Goal: Transaction & Acquisition: Purchase product/service

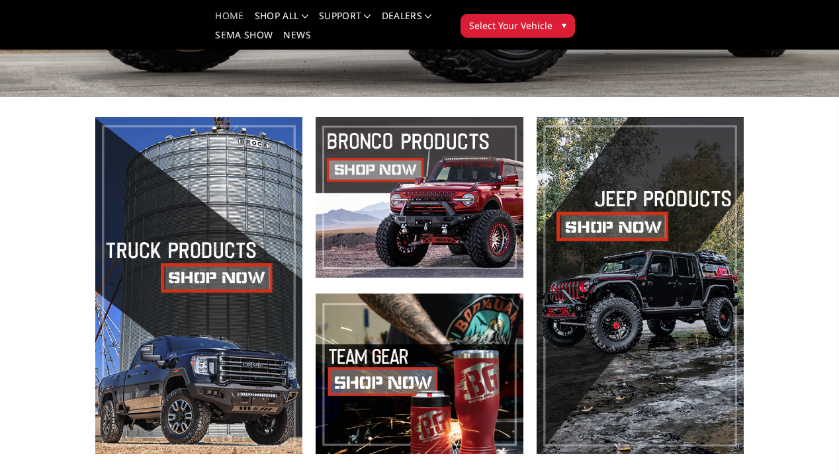
scroll to position [329, 0]
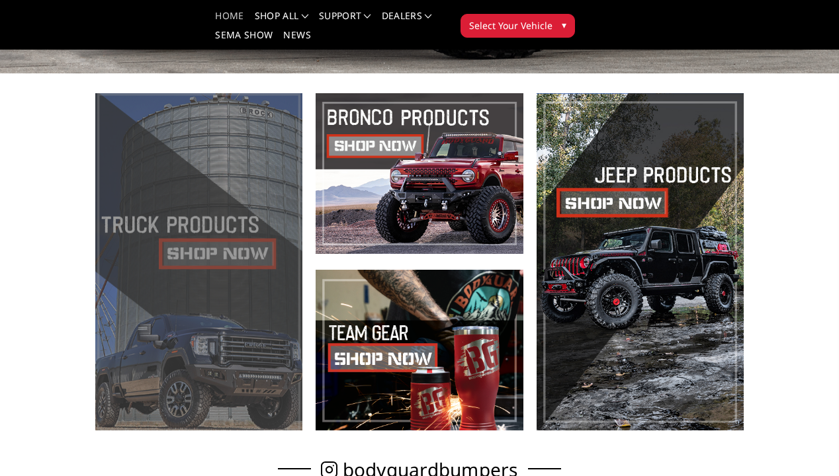
click at [243, 250] on span at bounding box center [198, 261] width 207 height 337
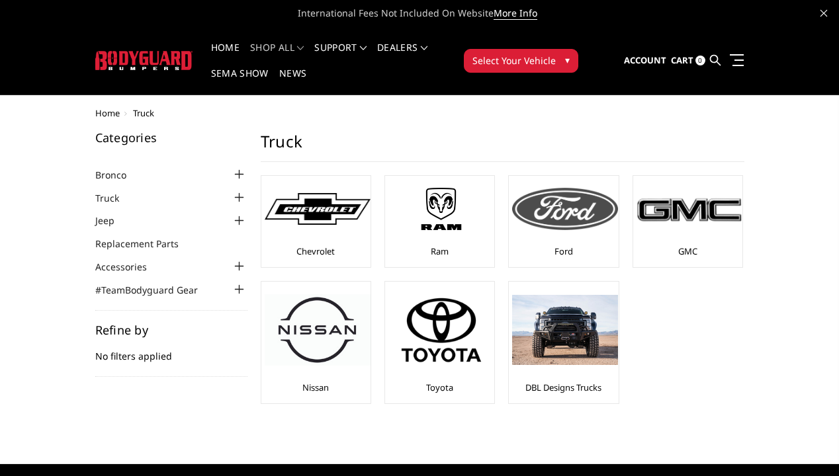
click at [553, 247] on div "Ford" at bounding box center [563, 221] width 103 height 85
click at [556, 243] on div "Ford" at bounding box center [563, 221] width 103 height 85
click at [560, 205] on img at bounding box center [565, 209] width 106 height 42
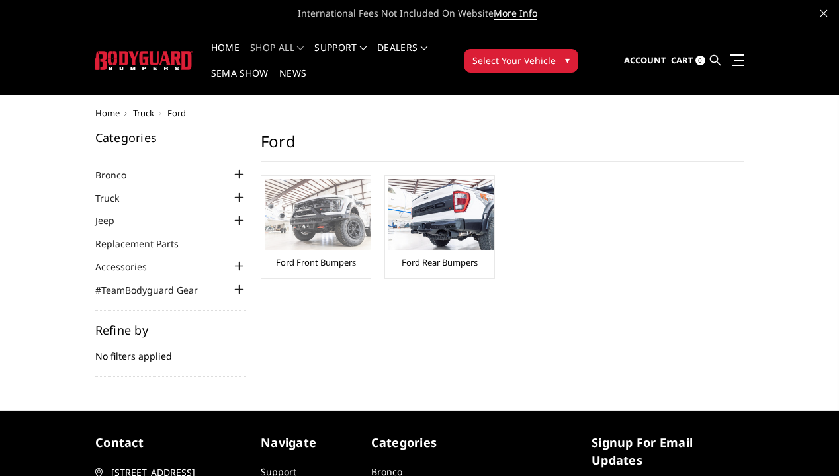
click at [334, 238] on img at bounding box center [318, 214] width 106 height 71
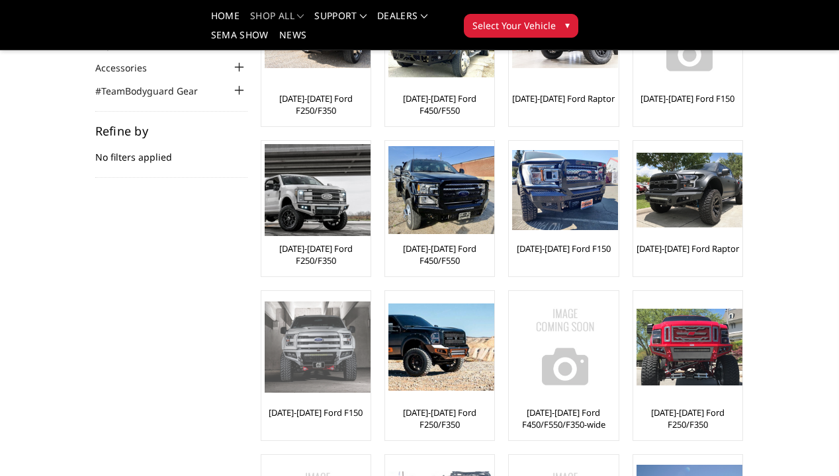
scroll to position [171, 0]
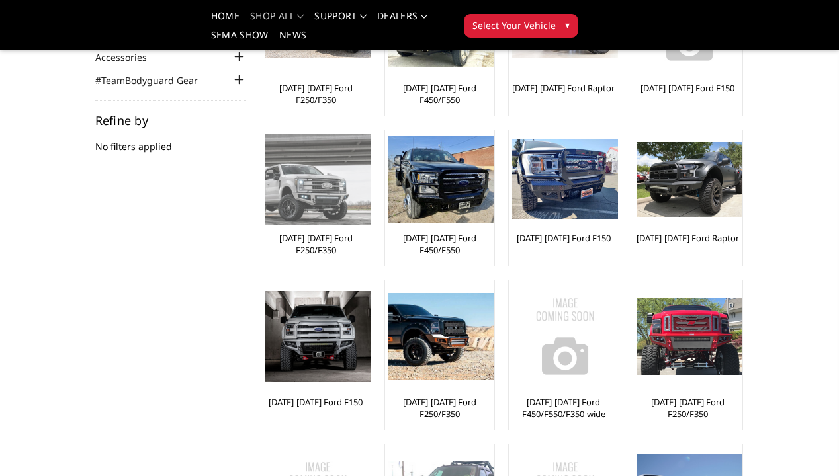
click at [310, 228] on div "[DATE]-[DATE] Ford F250/F350" at bounding box center [316, 198] width 103 height 129
click at [312, 243] on link "[DATE]-[DATE] Ford F250/F350" at bounding box center [316, 244] width 103 height 24
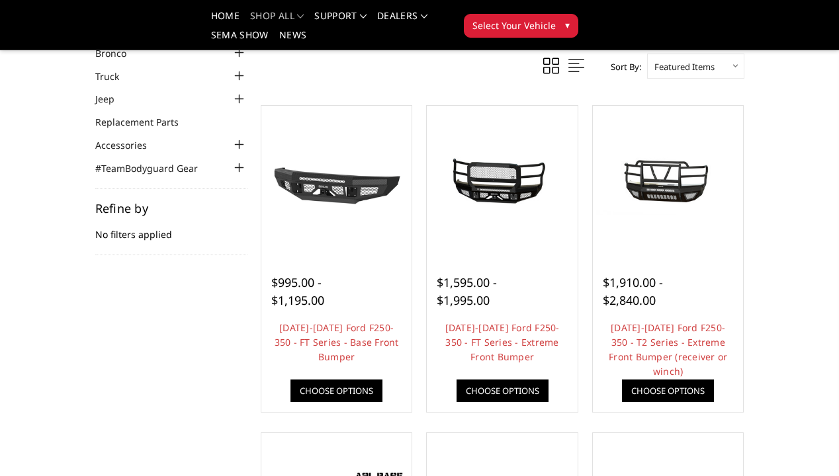
scroll to position [84, 0]
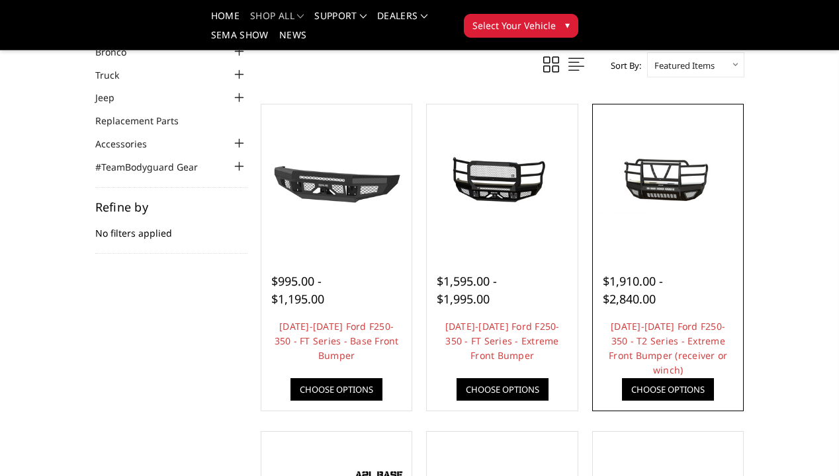
click at [635, 293] on span "$1,910.00 - $2,840.00" at bounding box center [633, 290] width 60 height 34
click at [654, 390] on link "Choose Options" at bounding box center [668, 389] width 92 height 22
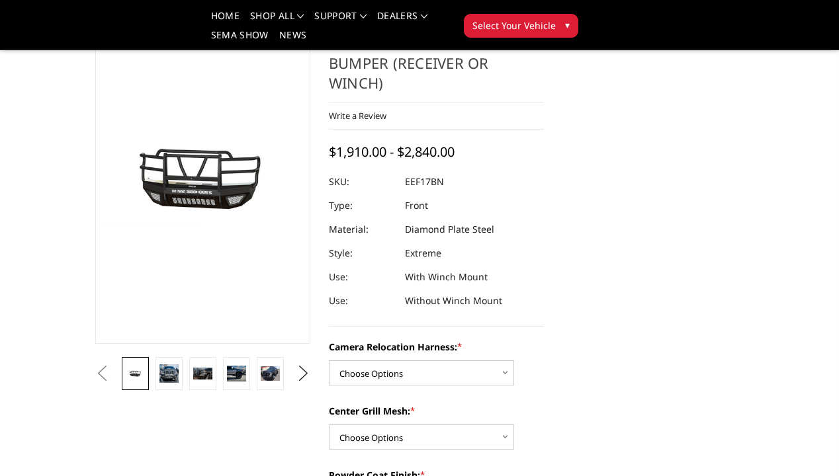
scroll to position [202, 0]
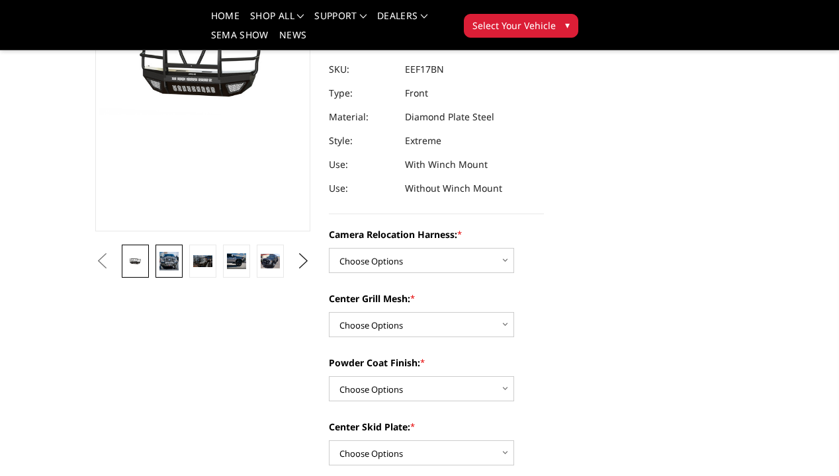
click at [169, 252] on img at bounding box center [168, 261] width 19 height 19
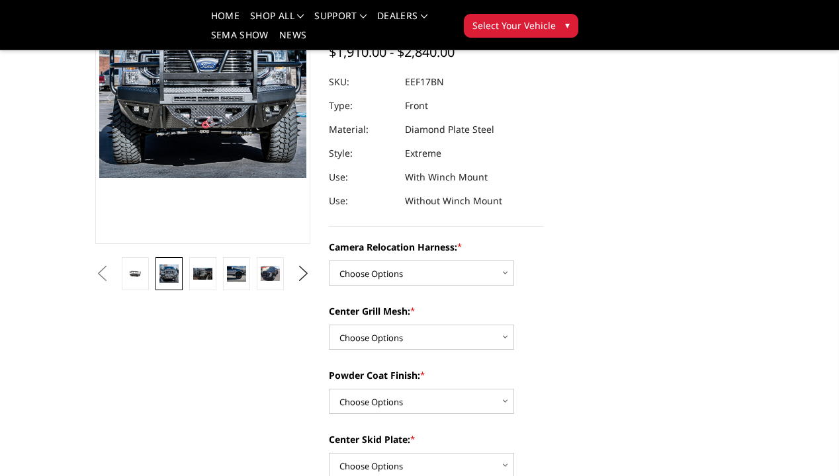
scroll to position [192, 0]
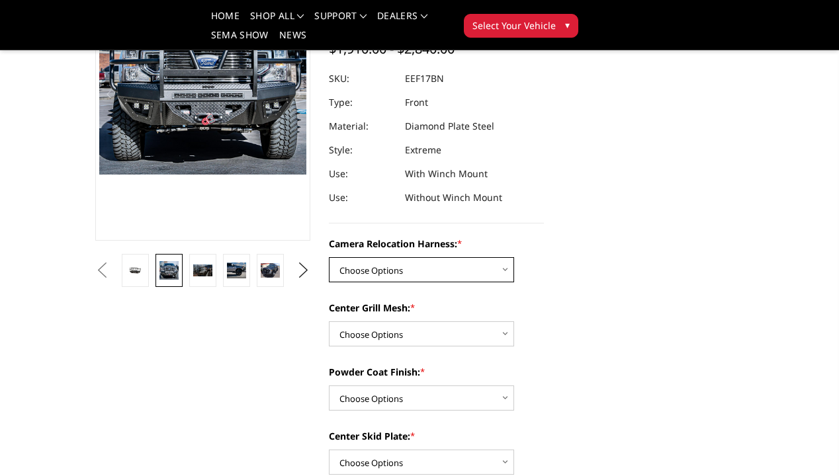
select select "3786"
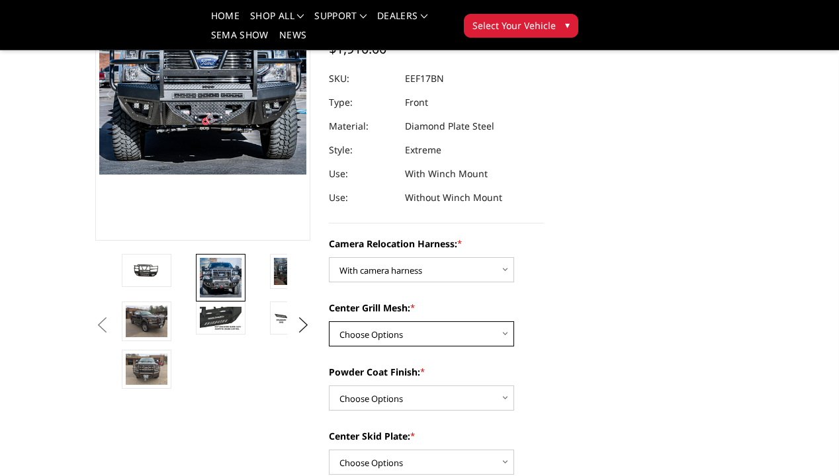
select select "3785"
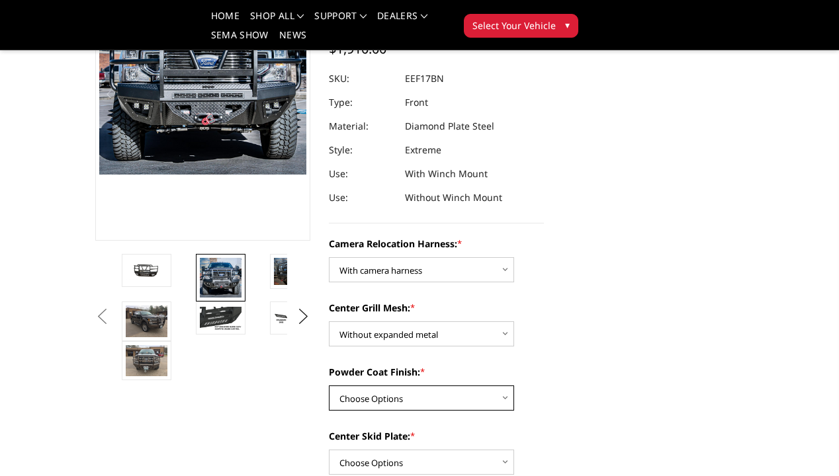
select select "3782"
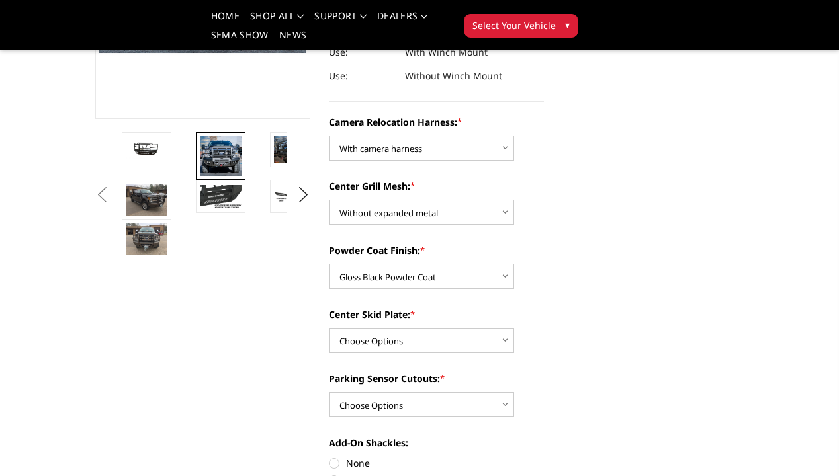
scroll to position [317, 0]
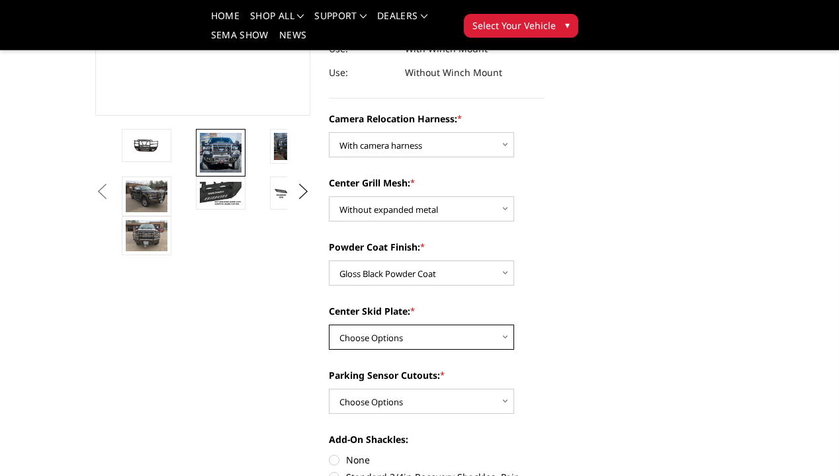
select select "3778"
click at [456, 433] on label "Add-On Shackles:" at bounding box center [436, 440] width 215 height 14
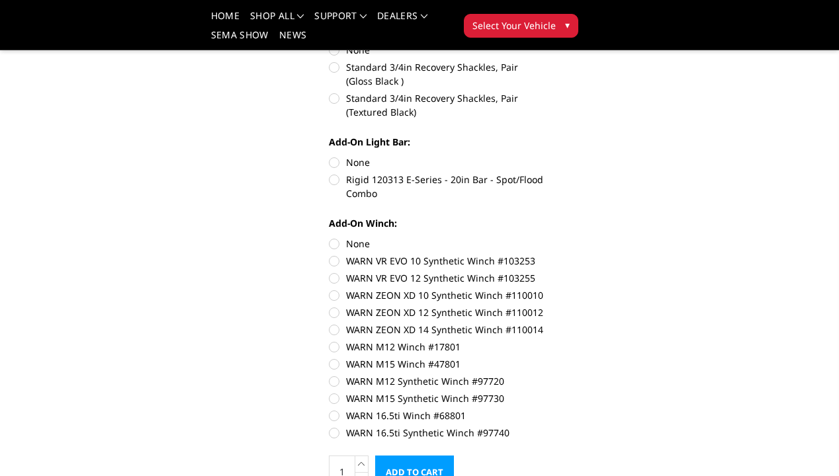
scroll to position [738, 0]
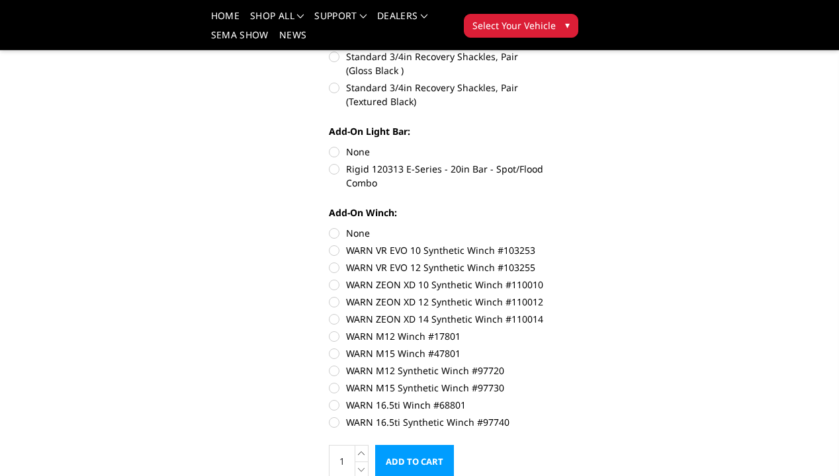
click at [338, 364] on label "WARN M12 Synthetic Winch #97720" at bounding box center [436, 371] width 215 height 14
click at [544, 347] on input "WARN M12 Synthetic Winch #97720" at bounding box center [544, 347] width 1 height 1
radio input "true"
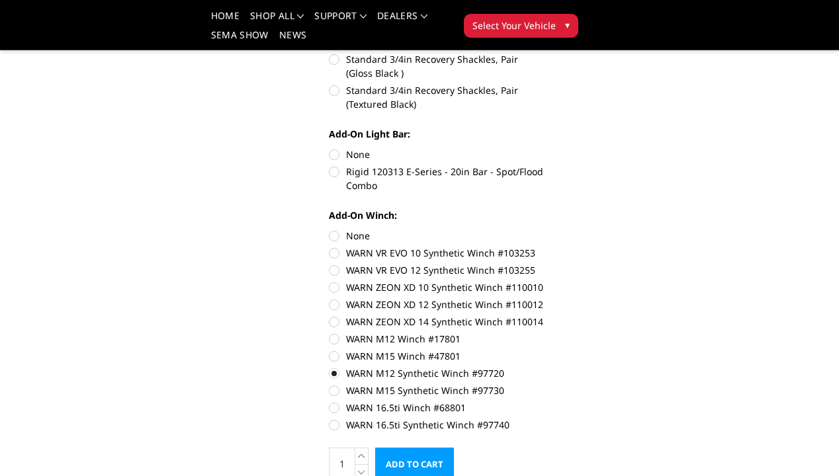
scroll to position [736, 0]
click at [333, 263] on label "WARN VR EVO 12 Synthetic Winch #103255" at bounding box center [436, 270] width 215 height 14
click at [544, 246] on input "WARN VR EVO 12 Synthetic Winch #103255" at bounding box center [544, 245] width 1 height 1
radio input "true"
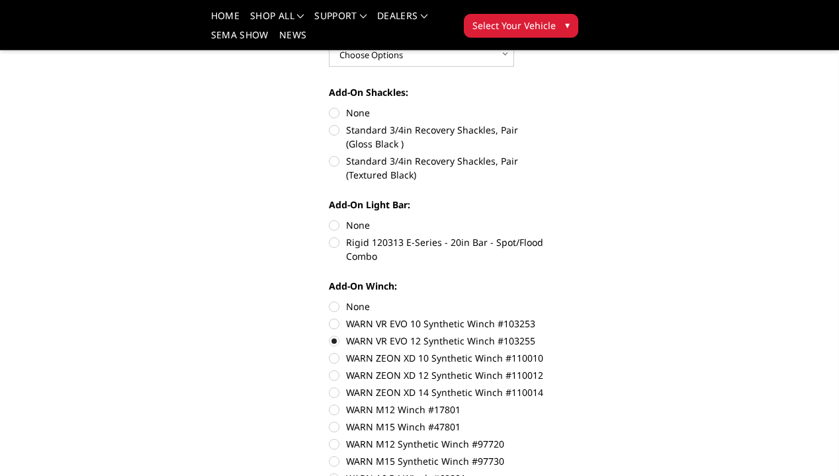
scroll to position [665, 0]
click at [334, 316] on label "WARN VR EVO 10 Synthetic Winch #103253" at bounding box center [436, 323] width 215 height 14
click at [544, 300] on input "WARN VR EVO 10 Synthetic Winch #103253" at bounding box center [544, 299] width 1 height 1
radio input "true"
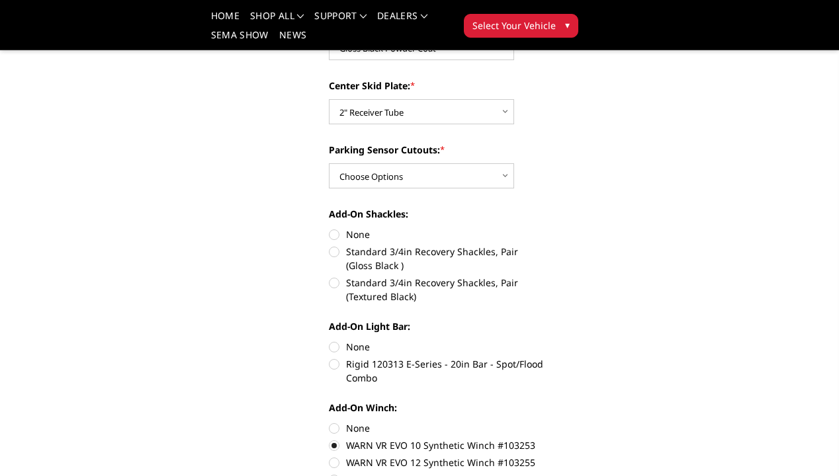
scroll to position [541, 0]
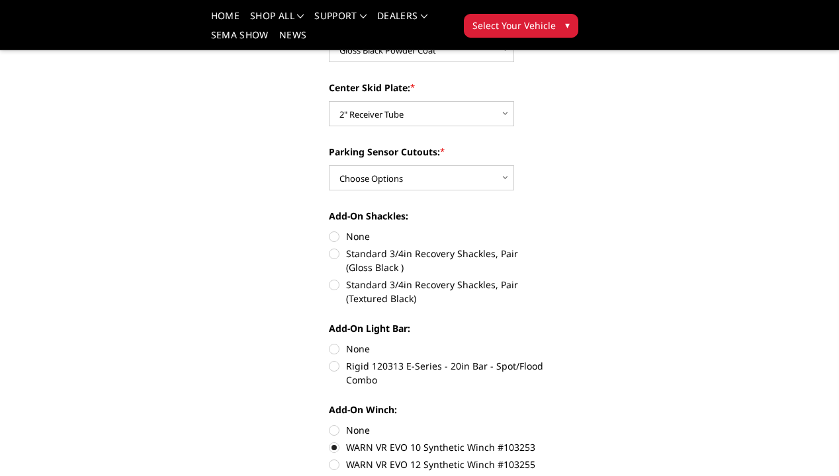
click at [337, 247] on label "Standard 3/4in Recovery Shackles, Pair (Gloss Black )" at bounding box center [436, 261] width 215 height 28
click at [544, 230] on input "Standard 3/4in Recovery Shackles, Pair (Gloss Black )" at bounding box center [544, 229] width 1 height 1
radio input "true"
click at [335, 359] on label "Rigid 120313 E-Series - 20in Bar - Spot/Flood Combo" at bounding box center [436, 373] width 215 height 28
click at [544, 343] on input "Rigid 120313 E-Series - 20in Bar - Spot/Flood Combo" at bounding box center [544, 342] width 1 height 1
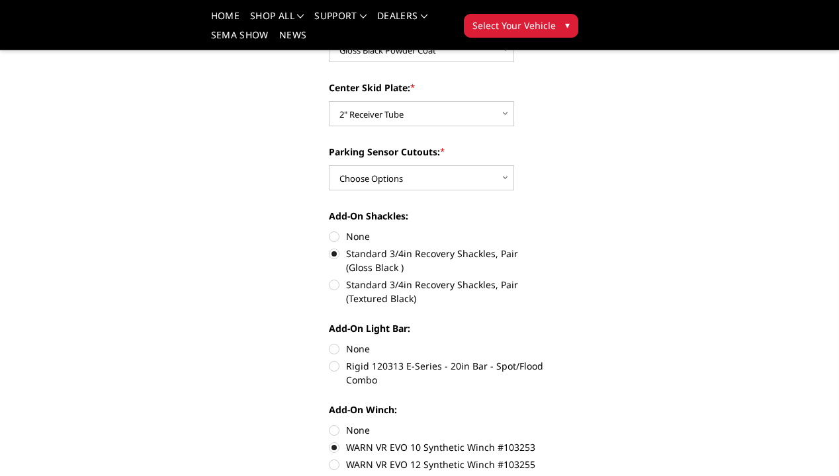
radio input "true"
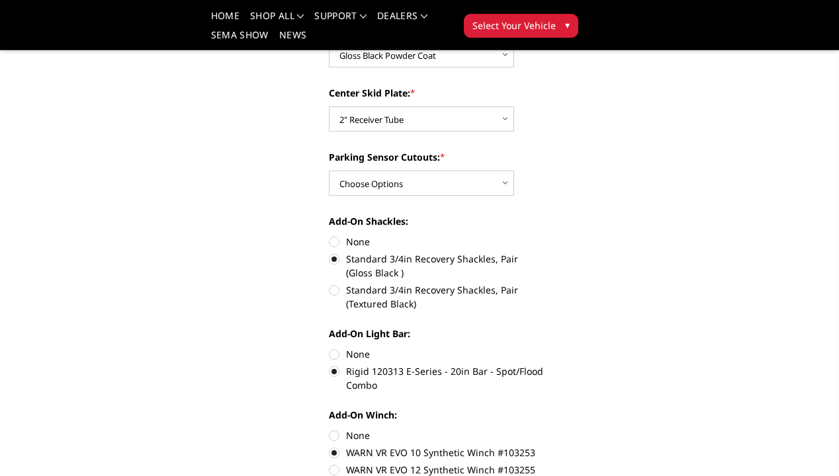
scroll to position [536, 0]
click at [335, 347] on label "None" at bounding box center [436, 354] width 215 height 14
click at [329, 347] on input "None" at bounding box center [329, 347] width 1 height 1
radio input "true"
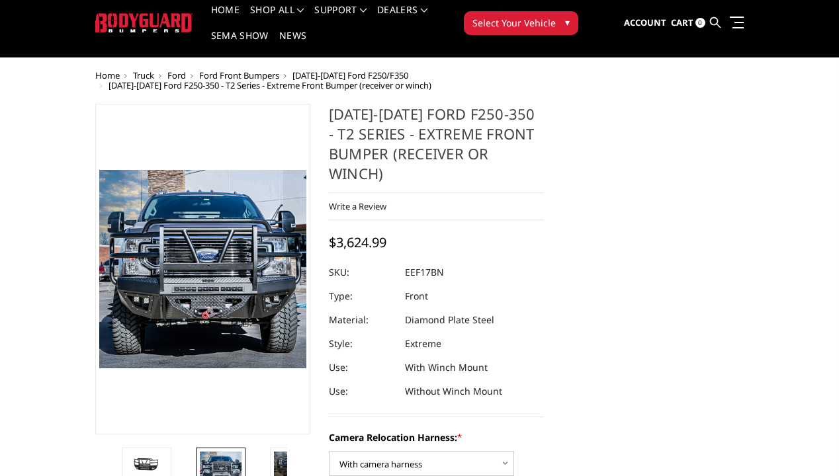
scroll to position [30, 0]
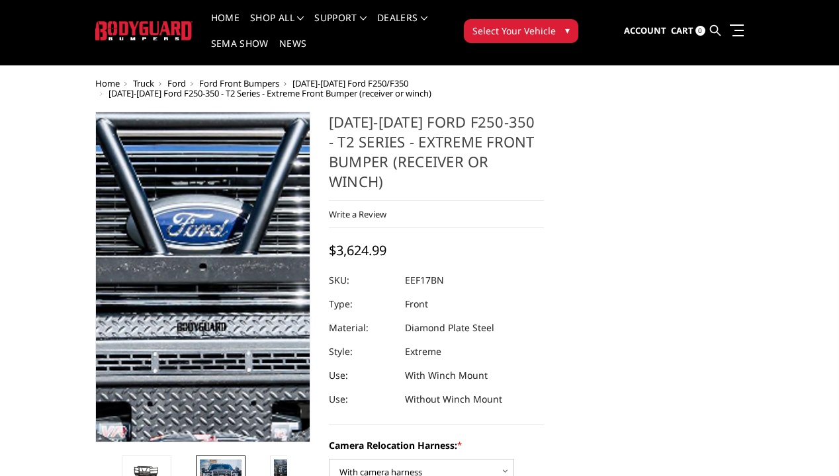
click at [211, 266] on img at bounding box center [178, 280] width 847 height 810
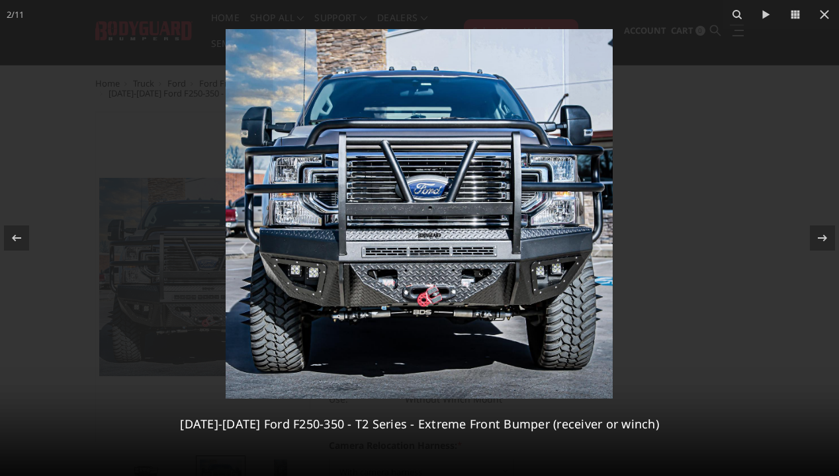
click at [433, 214] on img at bounding box center [419, 214] width 387 height 370
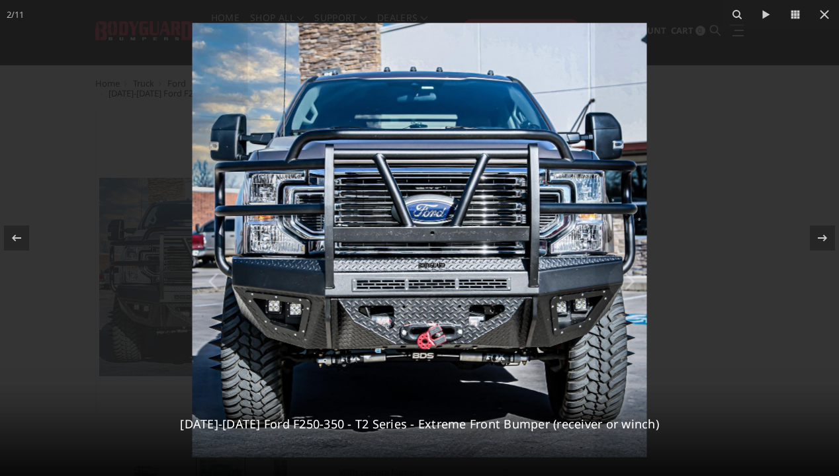
drag, startPoint x: 433, startPoint y: 234, endPoint x: 433, endPoint y: 241, distance: 6.6
click at [433, 241] on img at bounding box center [419, 240] width 454 height 435
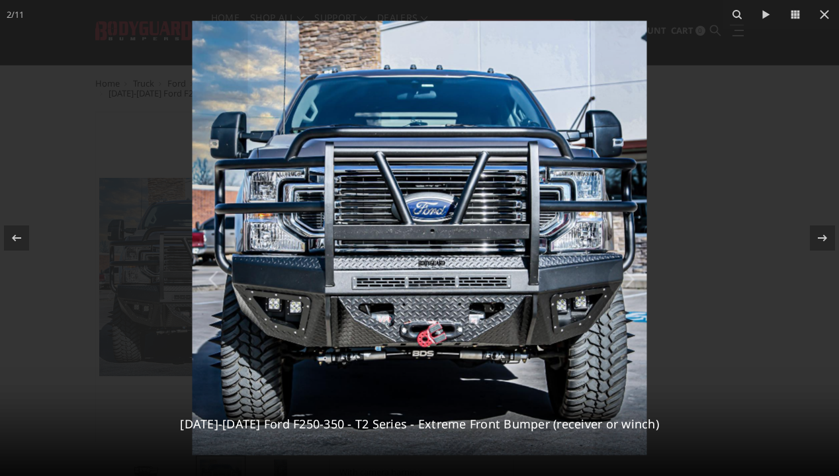
click at [151, 314] on div at bounding box center [419, 238] width 839 height 476
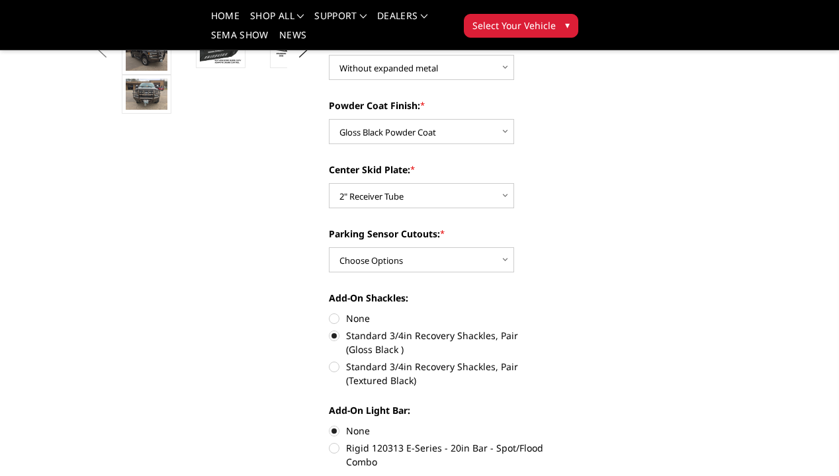
scroll to position [415, 0]
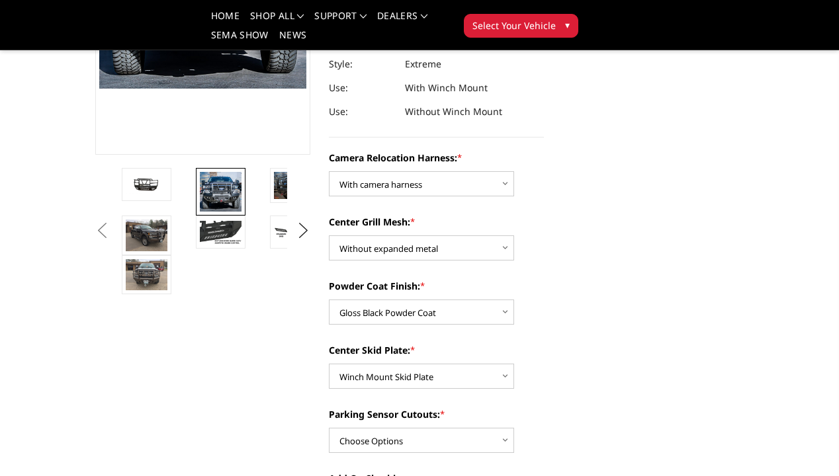
scroll to position [332, 0]
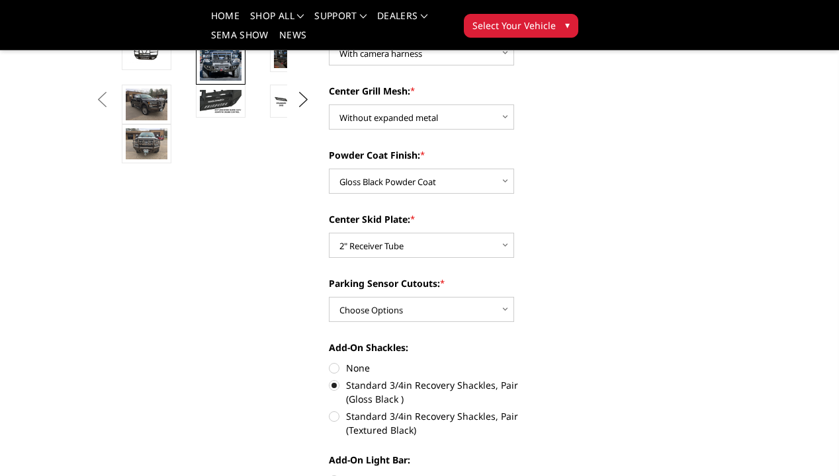
scroll to position [417, 0]
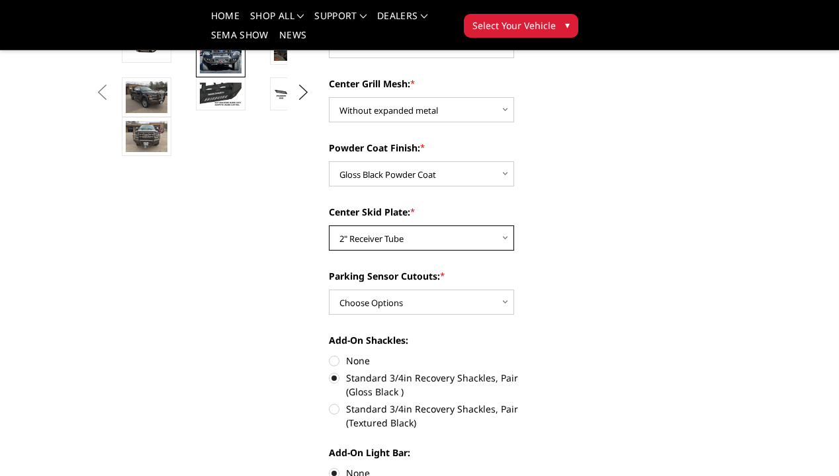
select select "3780"
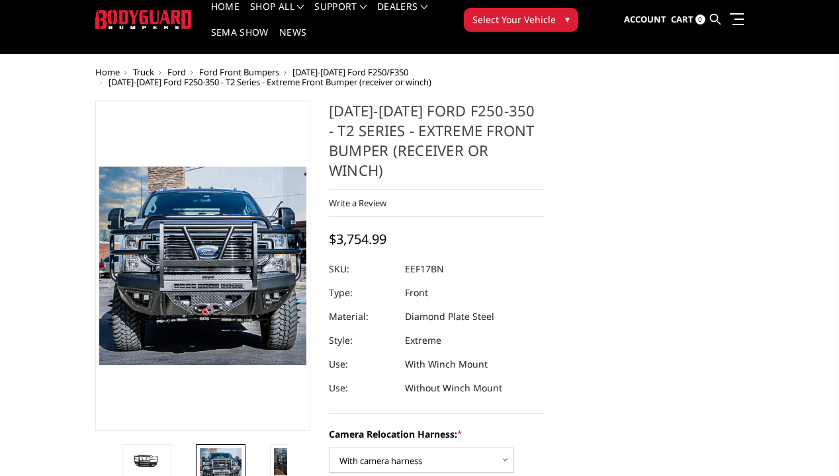
scroll to position [40, 0]
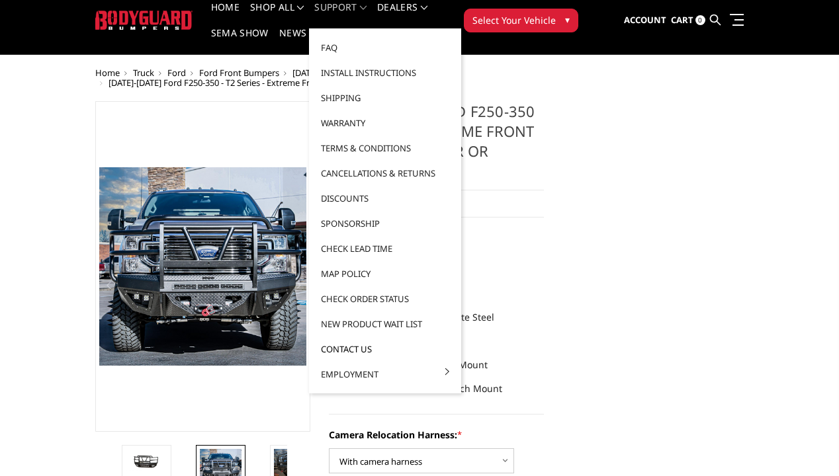
click at [358, 346] on link "Contact Us" at bounding box center [385, 349] width 142 height 25
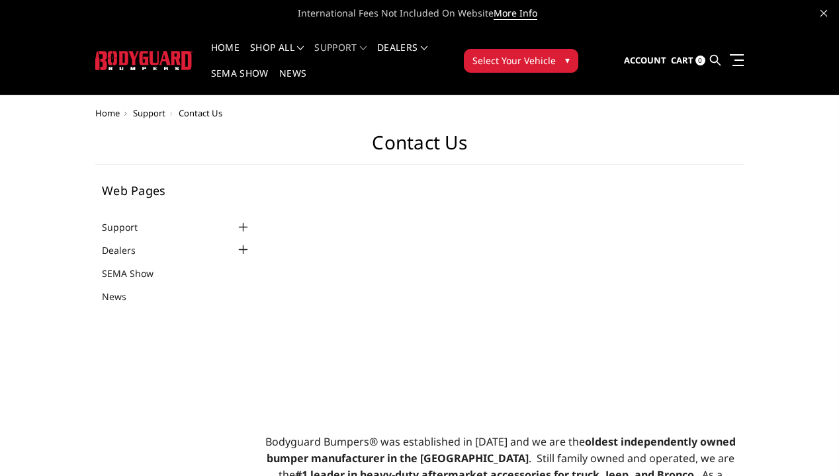
select select "US"
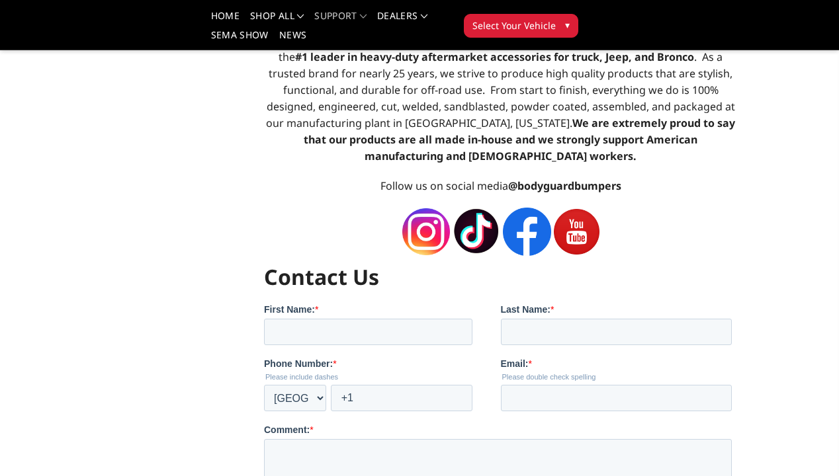
scroll to position [376, 0]
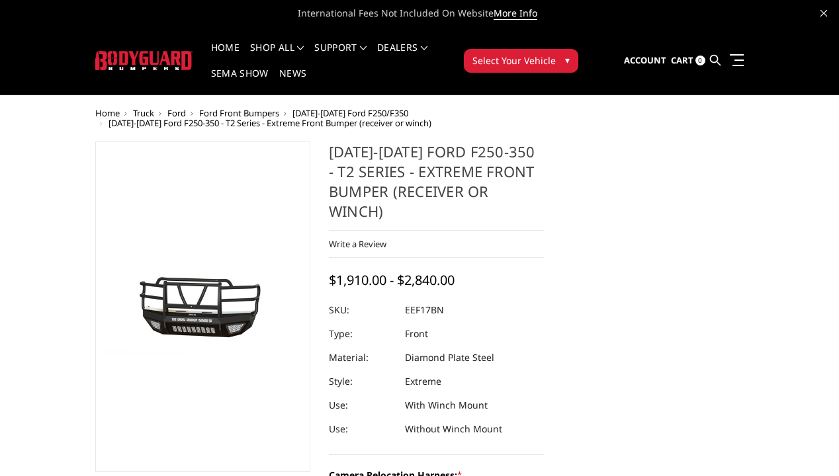
select select "3786"
select select "3785"
select select "3782"
select select "3780"
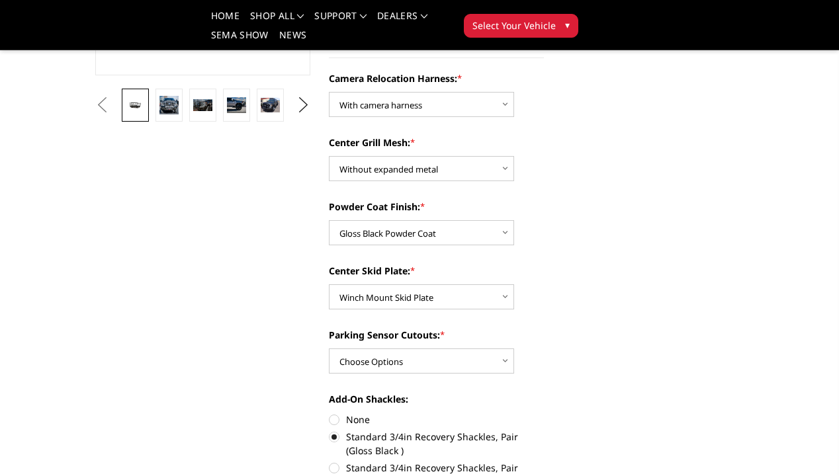
scroll to position [358, 0]
select select "3777"
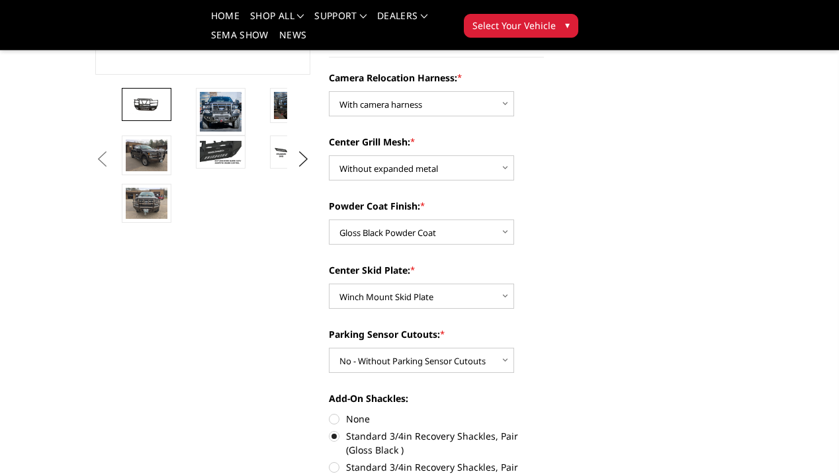
click at [321, 351] on section "2017-2022 Ford F250-350 - T2 Series - Extreme Front Bumper (receiver or winch) …" at bounding box center [435, 308] width 233 height 1128
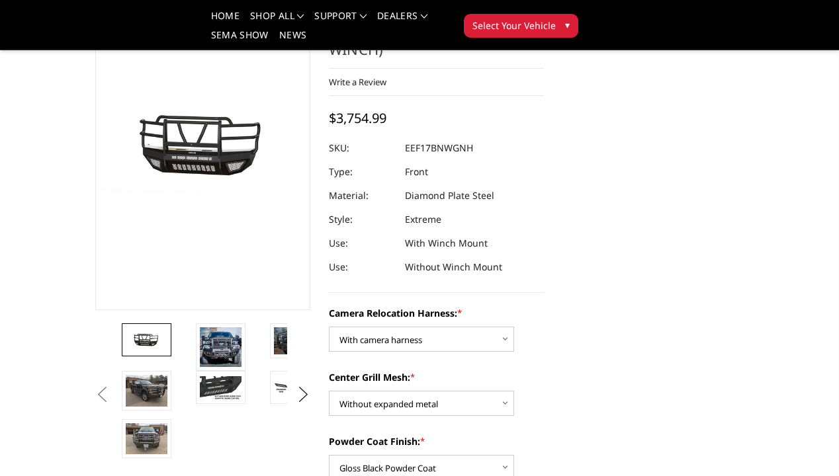
scroll to position [126, 0]
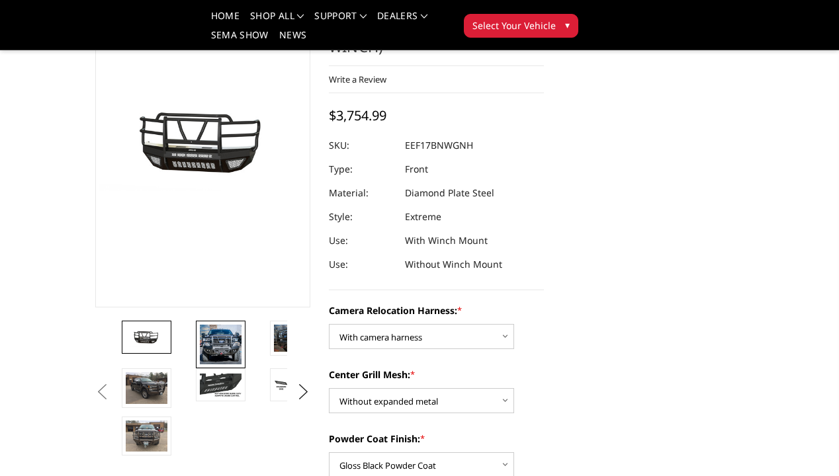
click at [218, 335] on img at bounding box center [221, 345] width 42 height 40
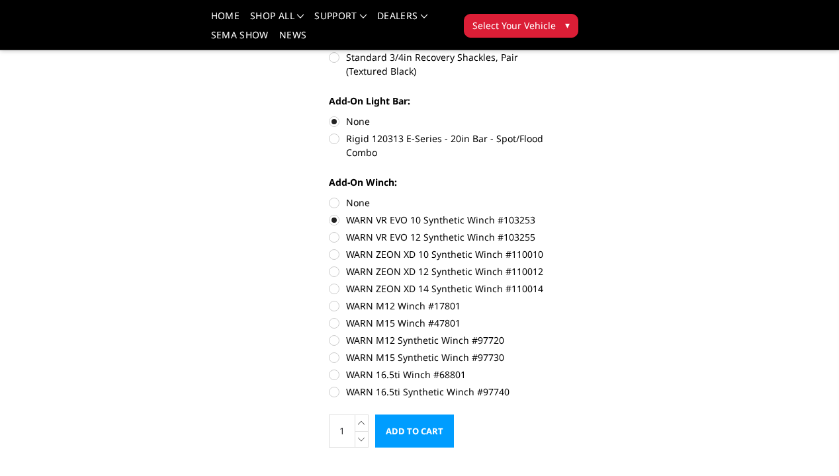
scroll to position [780, 0]
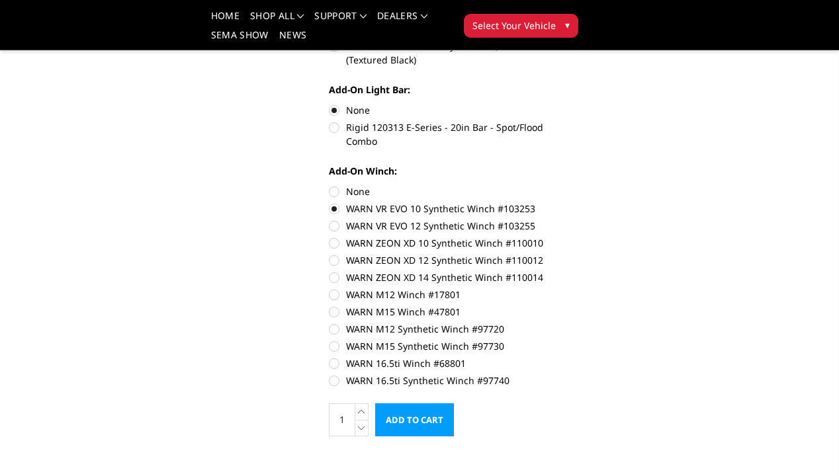
click at [260, 340] on div "Previous" at bounding box center [319, 248] width 467 height 1851
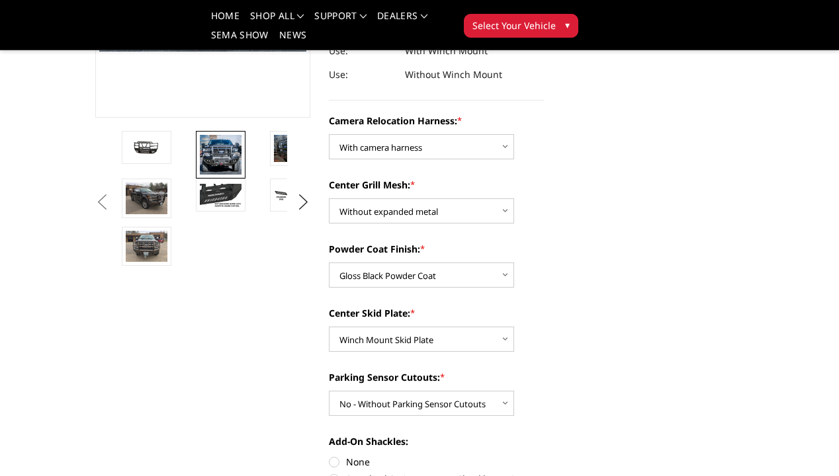
scroll to position [305, 0]
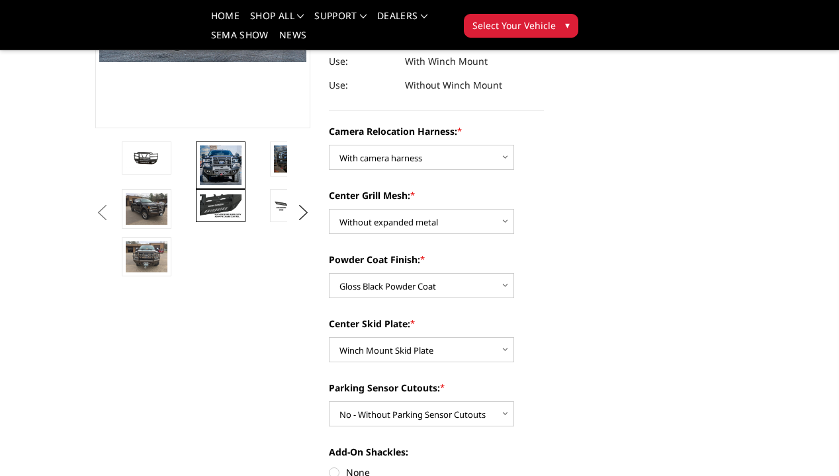
click at [232, 194] on img at bounding box center [221, 205] width 42 height 23
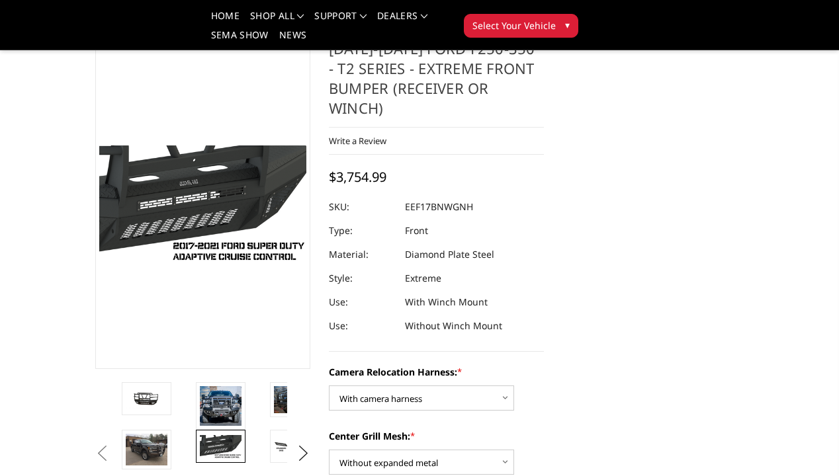
scroll to position [61, 0]
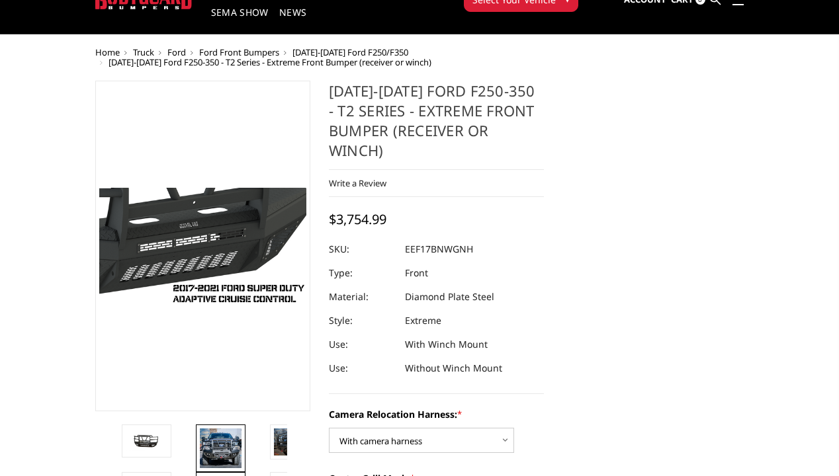
click at [220, 438] on img at bounding box center [221, 449] width 42 height 40
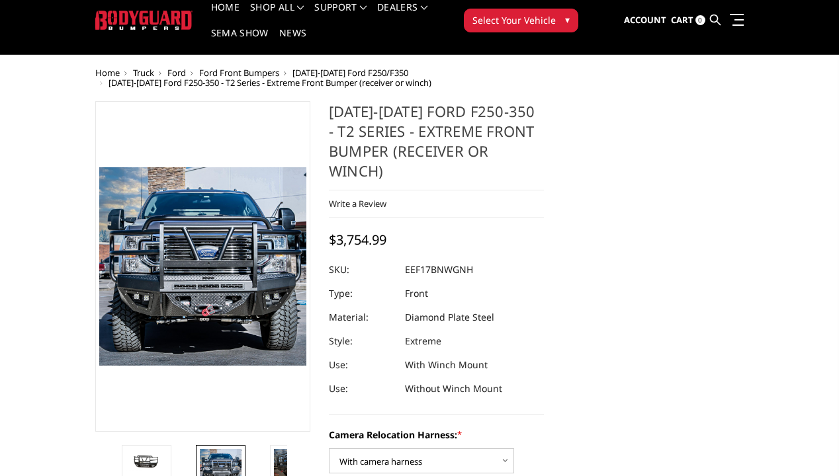
scroll to position [34, 0]
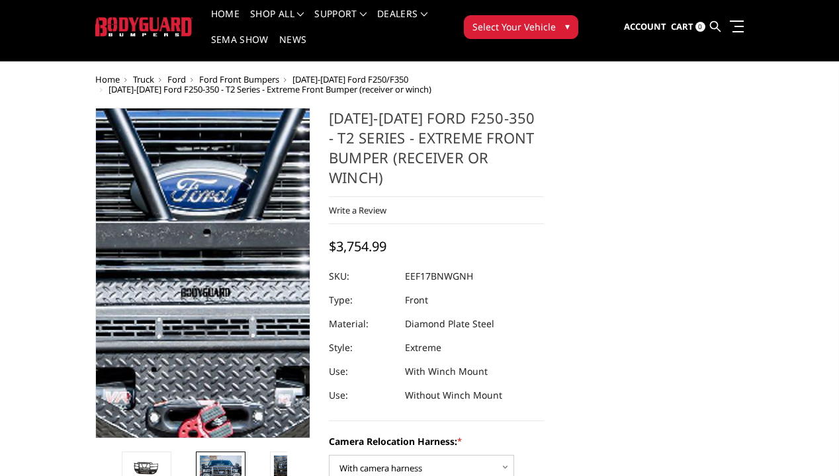
click at [210, 283] on img at bounding box center [182, 246] width 847 height 810
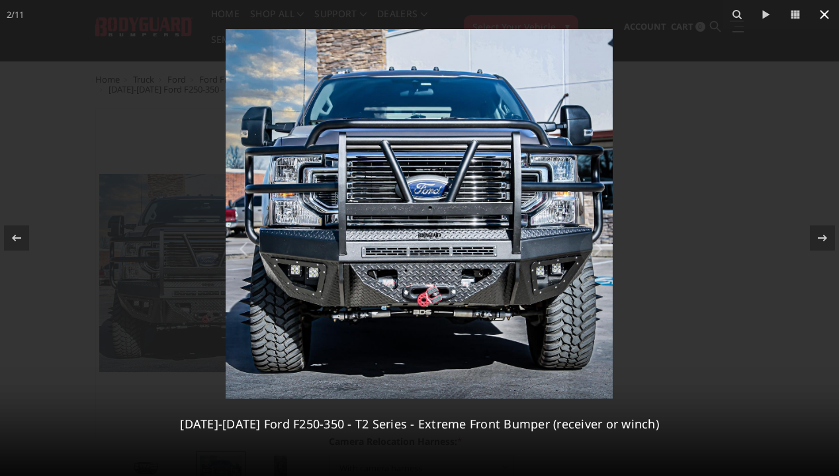
click at [822, 13] on icon at bounding box center [823, 14] width 9 height 9
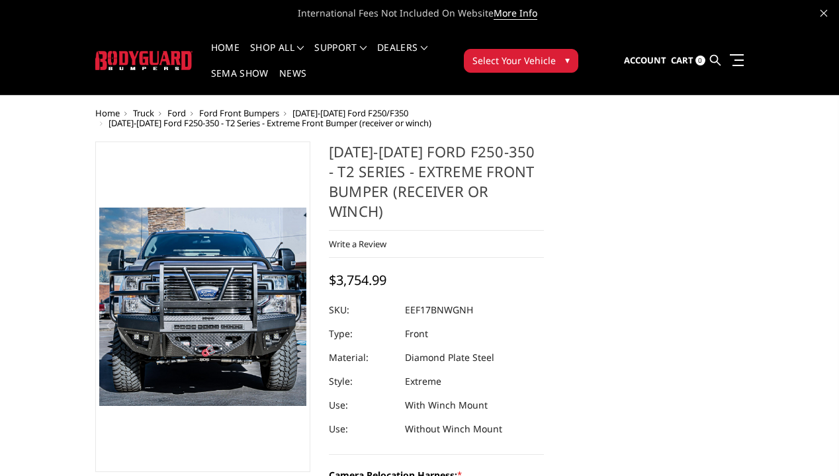
scroll to position [0, 0]
click at [505, 62] on span "Select Your Vehicle" at bounding box center [513, 61] width 83 height 14
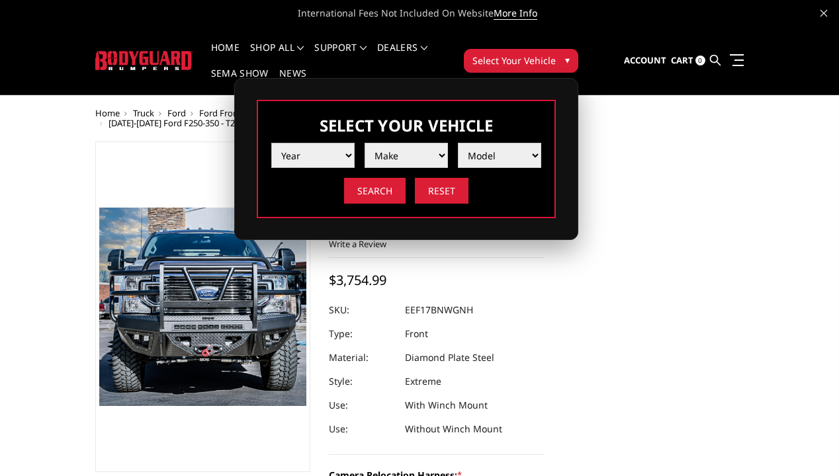
select select "yr_2018"
select select "mk_ford"
select select "md_f250-f350"
click at [372, 196] on input "Search" at bounding box center [375, 191] width 62 height 26
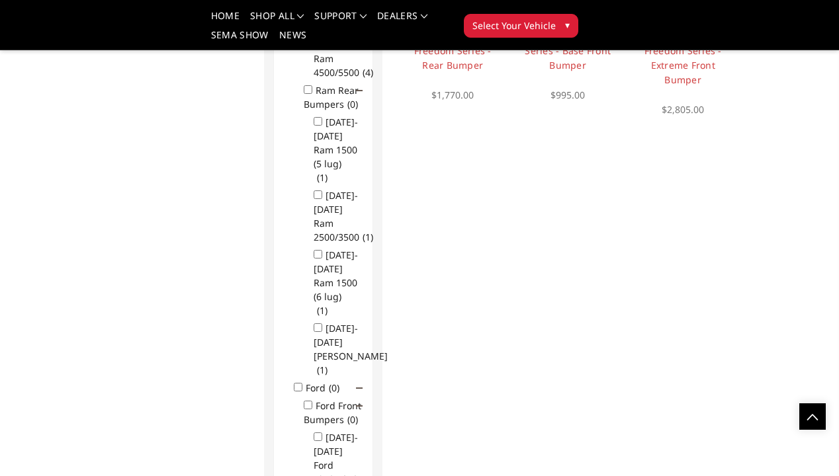
scroll to position [1016, 0]
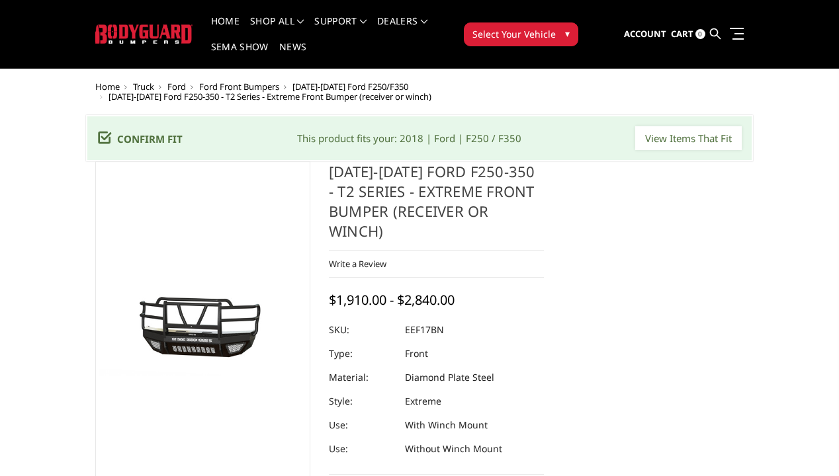
select select "3786"
select select "3785"
select select "3782"
select select "3780"
select select "3777"
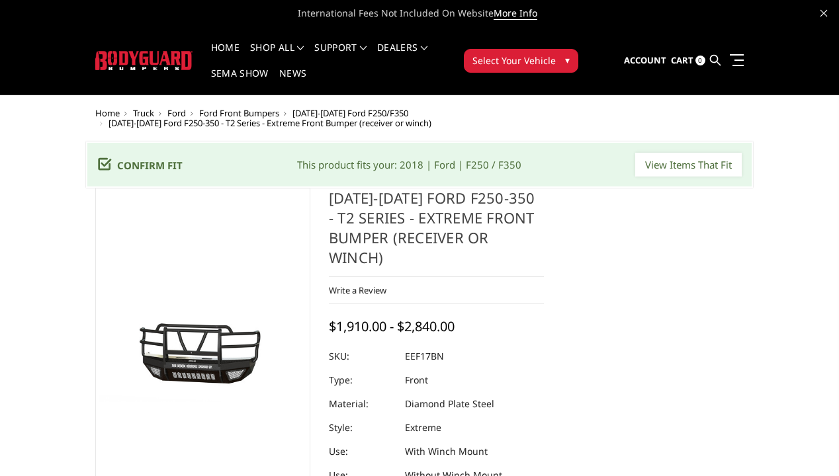
scroll to position [81, 0]
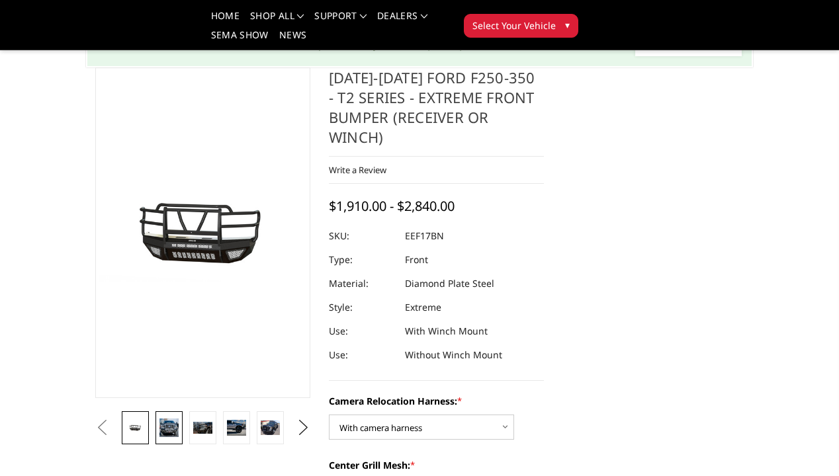
click at [169, 419] on img at bounding box center [168, 428] width 19 height 19
